Goal: Information Seeking & Learning: Check status

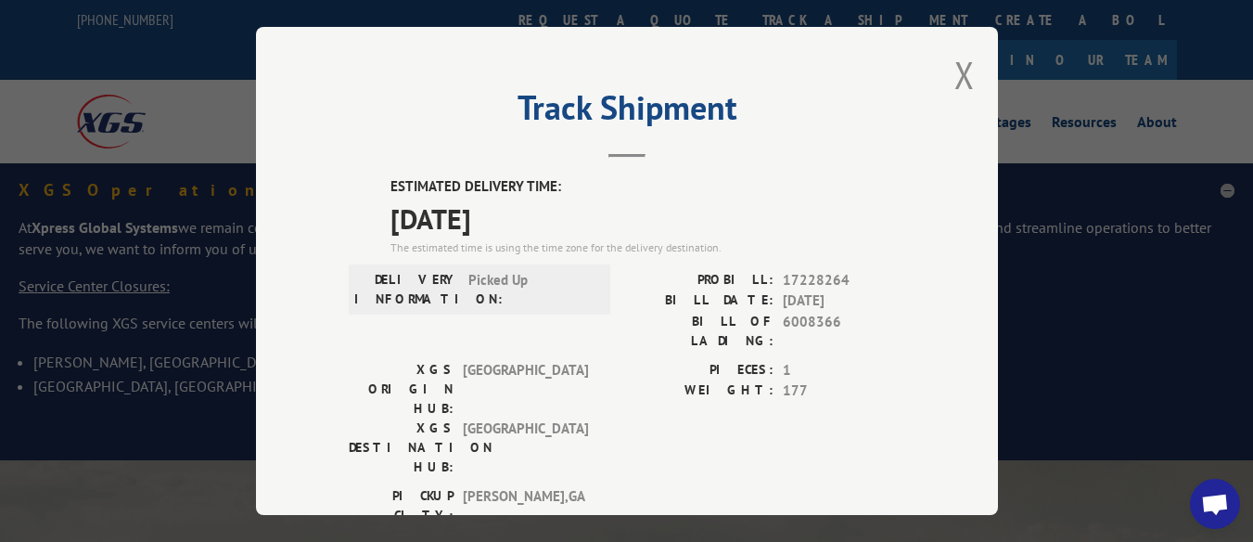
drag, startPoint x: 963, startPoint y: 70, endPoint x: 954, endPoint y: 59, distance: 14.5
click at [963, 70] on button "Close modal" at bounding box center [964, 74] width 20 height 49
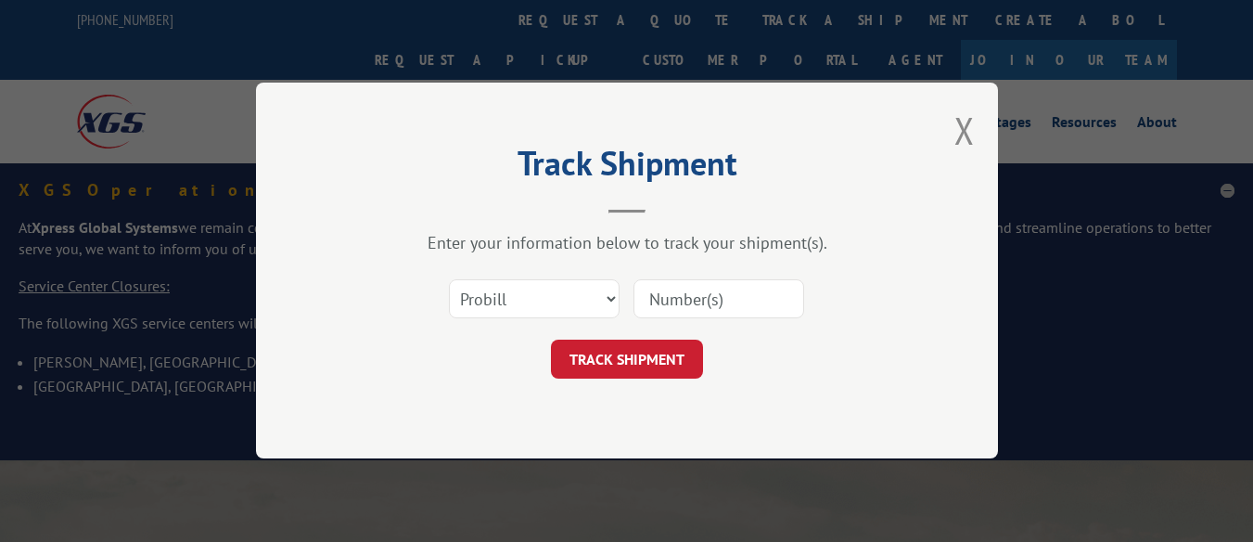
drag, startPoint x: 0, startPoint y: 0, endPoint x: 693, endPoint y: 300, distance: 755.1
click at [693, 300] on input at bounding box center [718, 299] width 171 height 39
type input "17227682"
click button "TRACK SHIPMENT" at bounding box center [627, 359] width 152 height 39
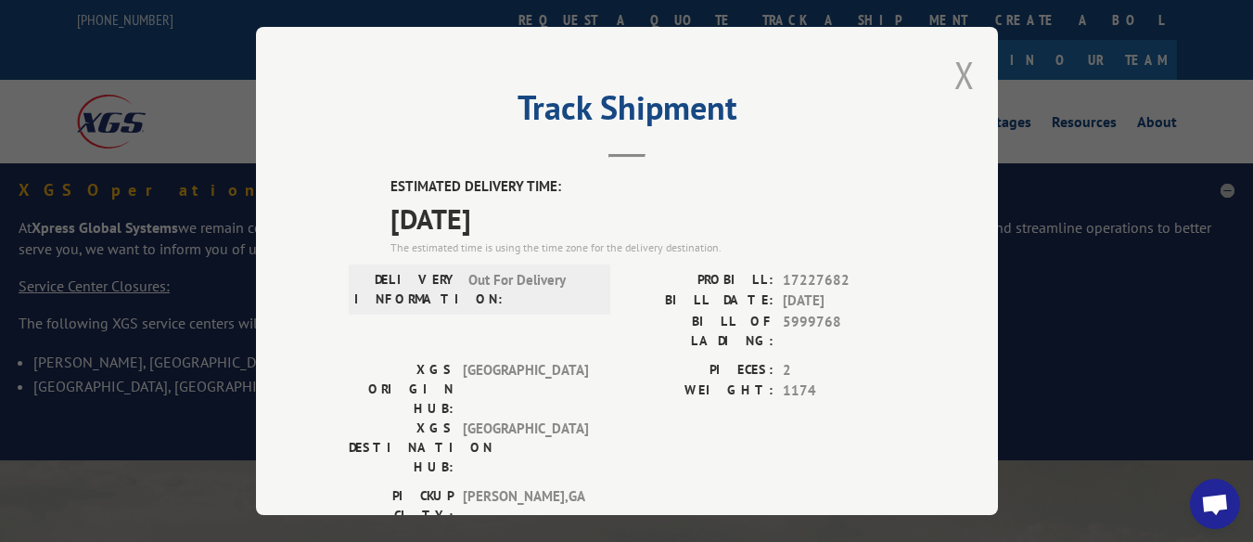
click at [954, 61] on button "Close modal" at bounding box center [964, 74] width 20 height 49
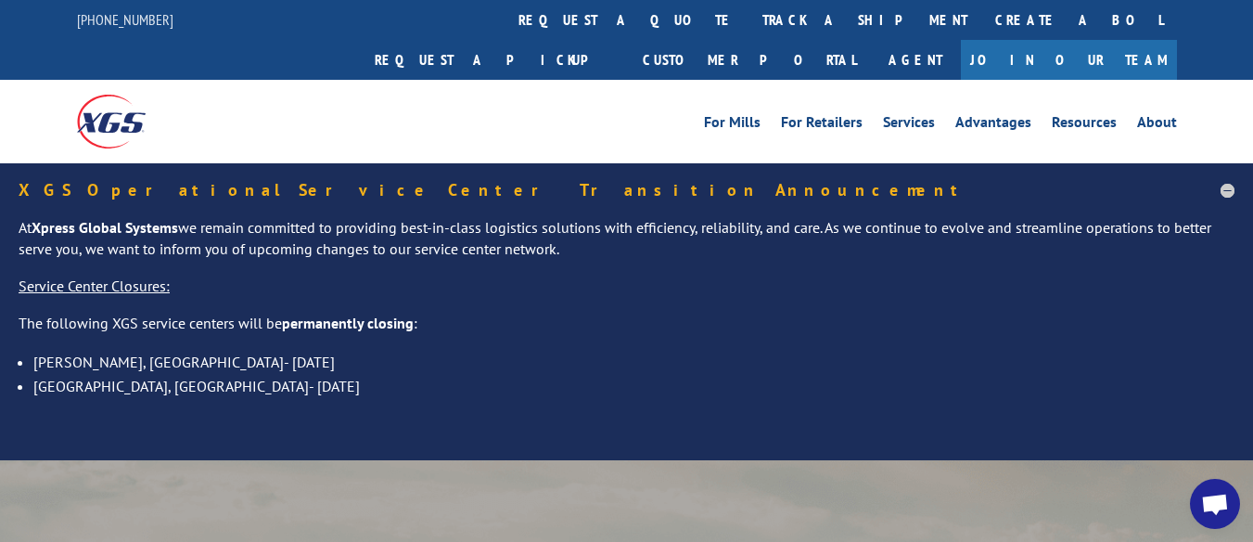
drag, startPoint x: 570, startPoint y: 17, endPoint x: 568, endPoint y: 34, distance: 17.7
click at [748, 17] on link "track a shipment" at bounding box center [864, 20] width 233 height 40
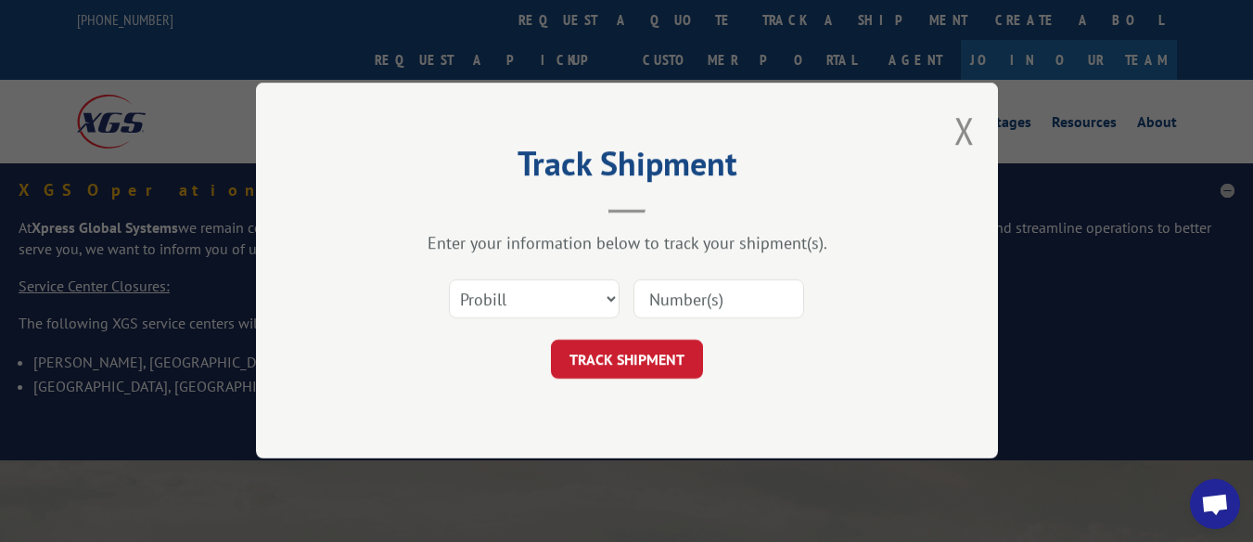
click at [698, 297] on input at bounding box center [718, 299] width 171 height 39
type input "17228264"
click button "TRACK SHIPMENT" at bounding box center [627, 359] width 152 height 39
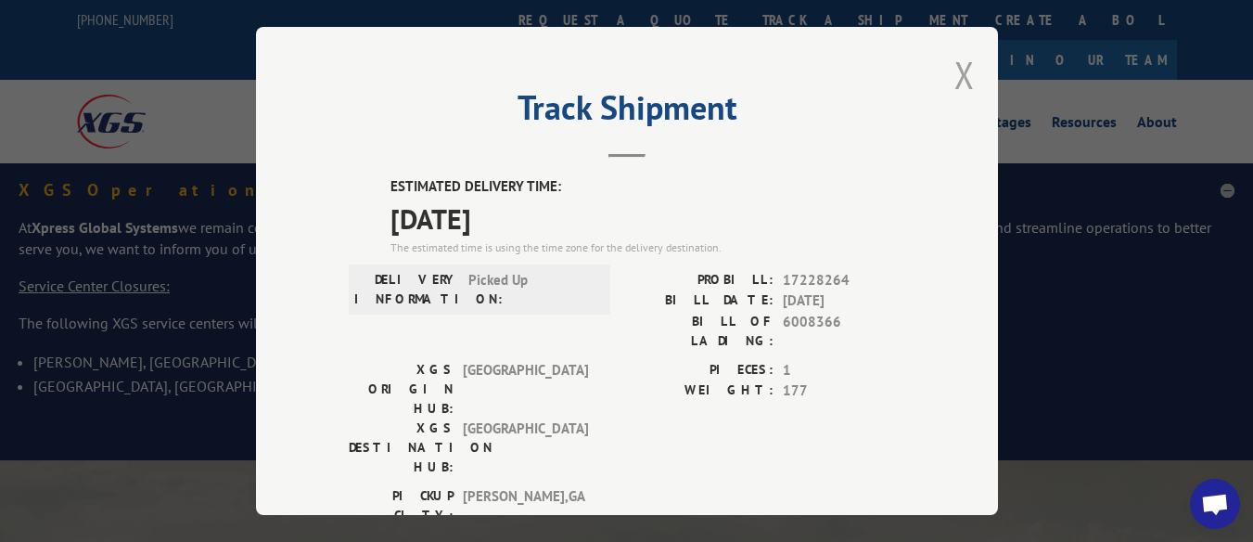
click at [954, 65] on button "Close modal" at bounding box center [964, 74] width 20 height 49
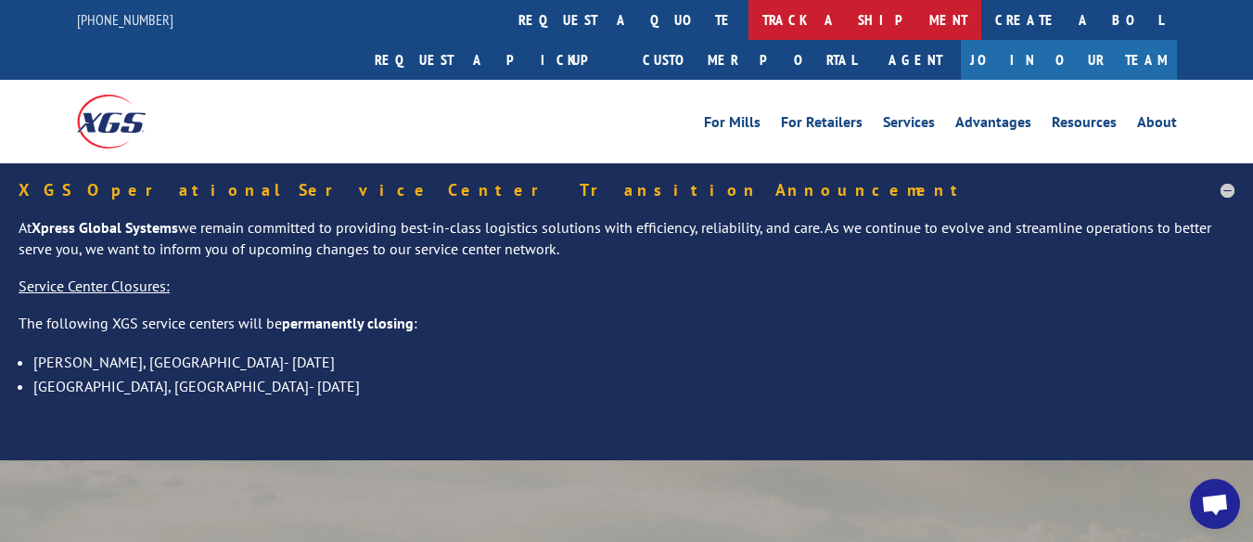
click at [748, 17] on link "track a shipment" at bounding box center [864, 20] width 233 height 40
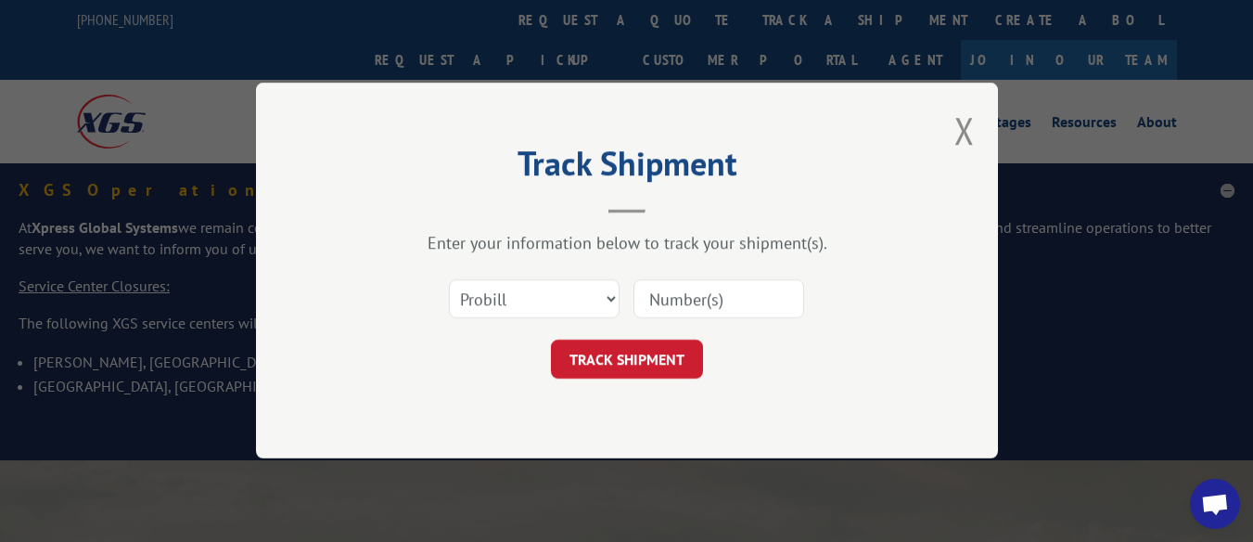
click at [735, 298] on input at bounding box center [718, 299] width 171 height 39
type input "17228335"
click button "TRACK SHIPMENT" at bounding box center [627, 359] width 152 height 39
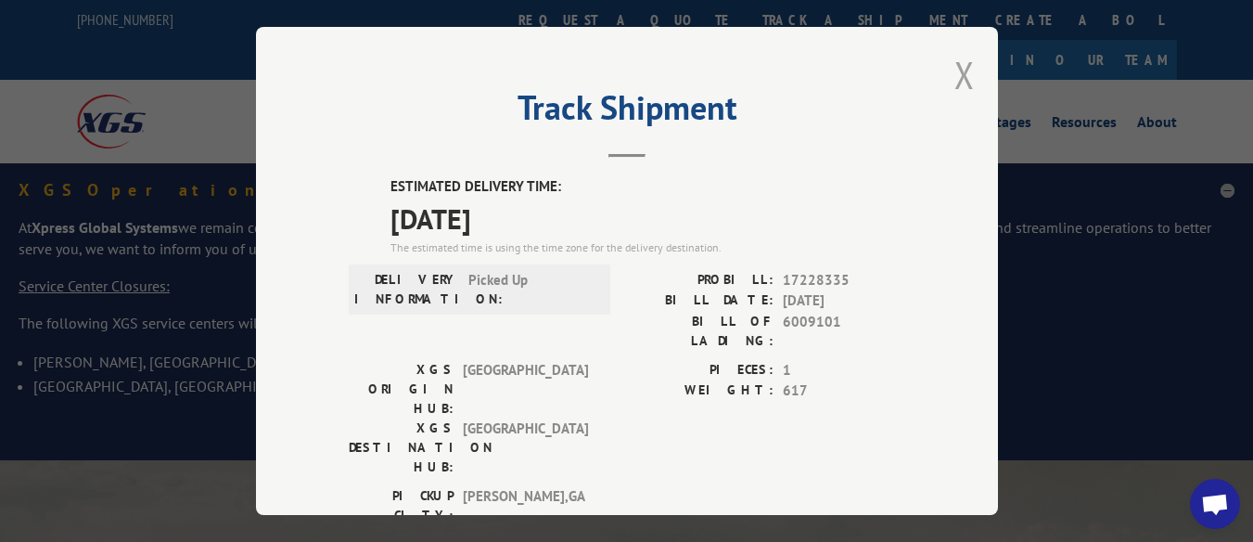
click at [957, 73] on button "Close modal" at bounding box center [964, 74] width 20 height 49
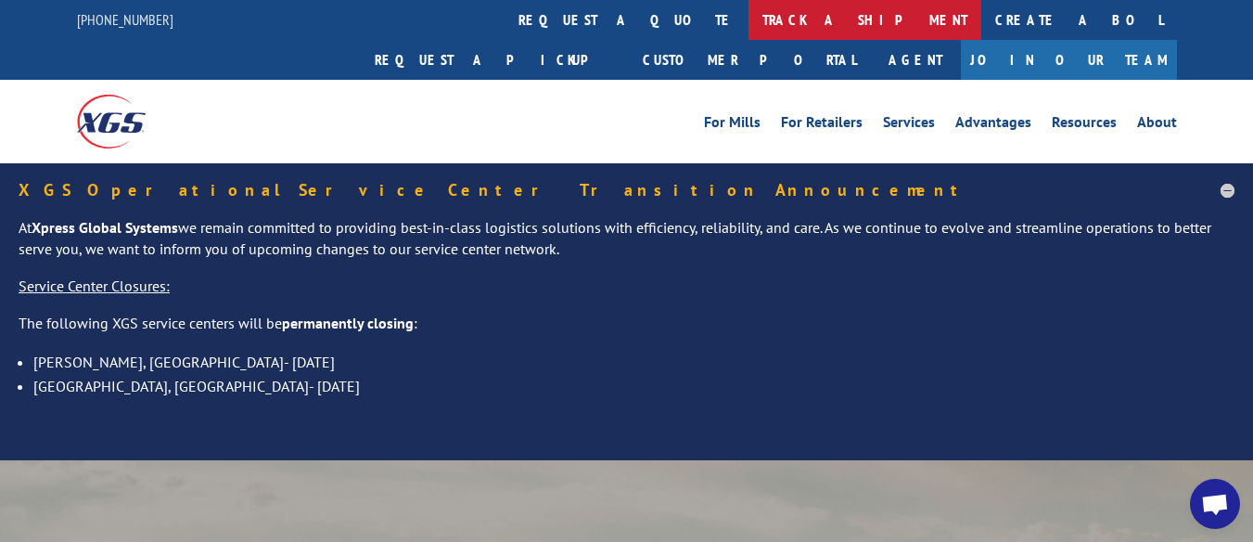
click at [748, 23] on link "track a shipment" at bounding box center [864, 20] width 233 height 40
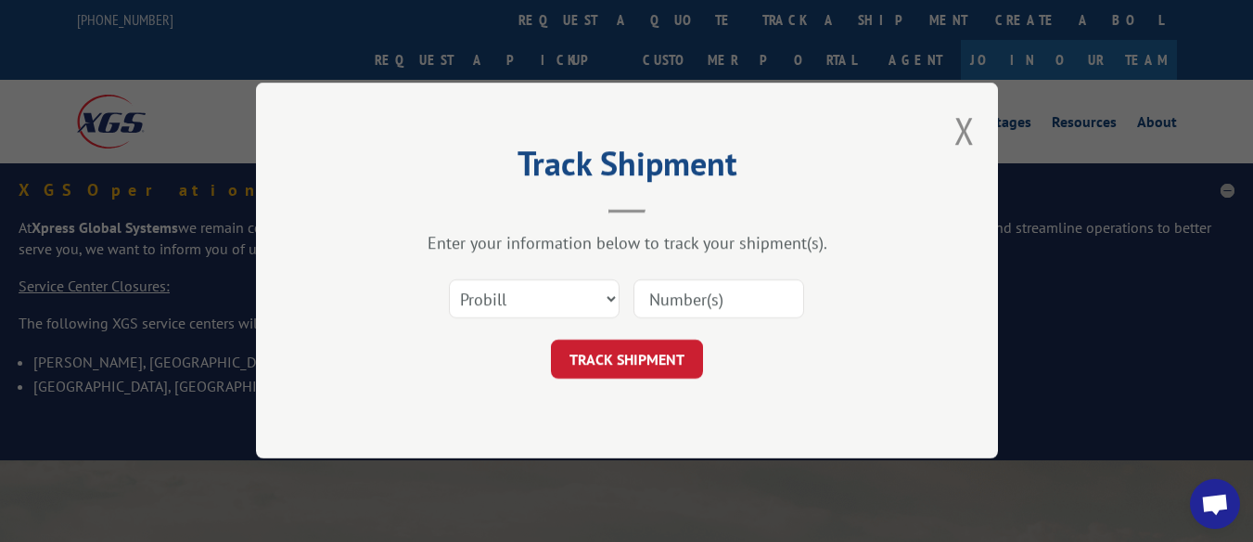
click at [672, 302] on input at bounding box center [718, 299] width 171 height 39
type input "9985326"
click button "TRACK SHIPMENT" at bounding box center [627, 359] width 152 height 39
